Goal: Check status: Check status

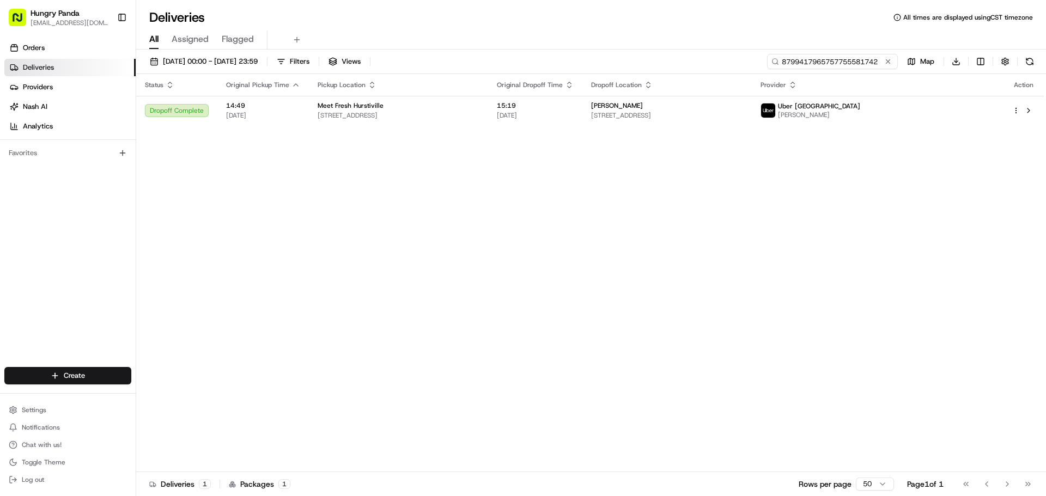
click at [837, 65] on input "8799417965757755581742" at bounding box center [832, 61] width 131 height 15
paste input "031458075555572511635"
type input "031458075555572511635"
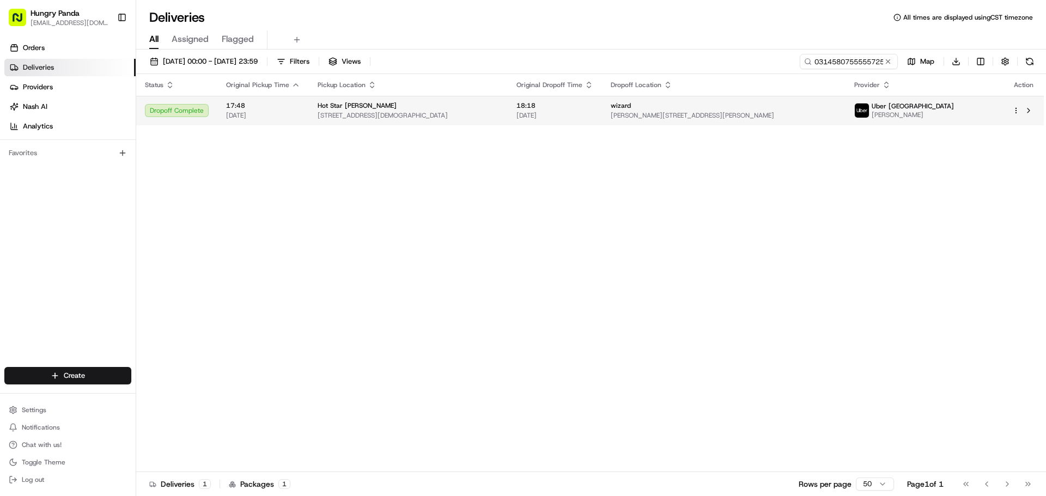
click at [556, 106] on td "18:18 [DATE]" at bounding box center [555, 110] width 94 height 29
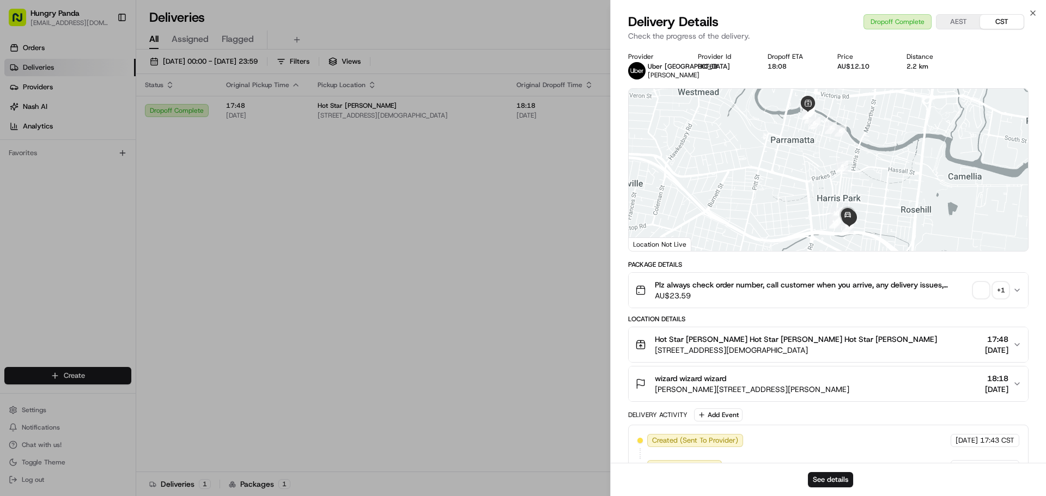
click at [980, 294] on span "button" at bounding box center [980, 290] width 15 height 15
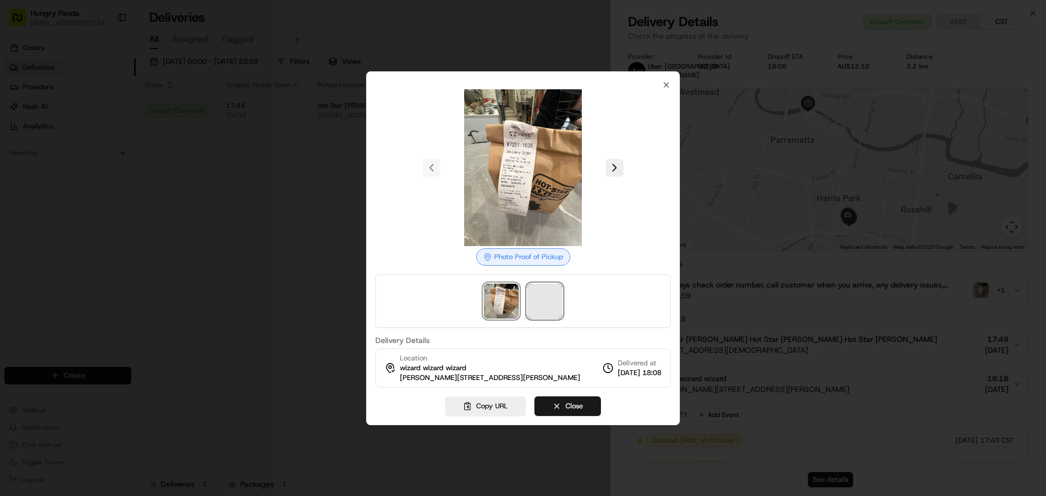
click at [537, 295] on span at bounding box center [544, 301] width 35 height 35
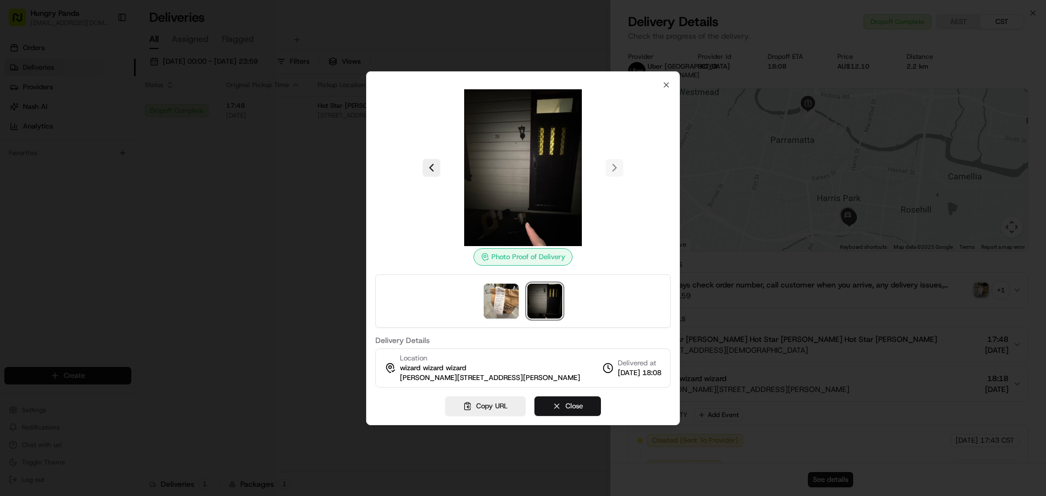
click at [576, 410] on button "Close" at bounding box center [567, 406] width 66 height 20
